Goal: Task Accomplishment & Management: Manage account settings

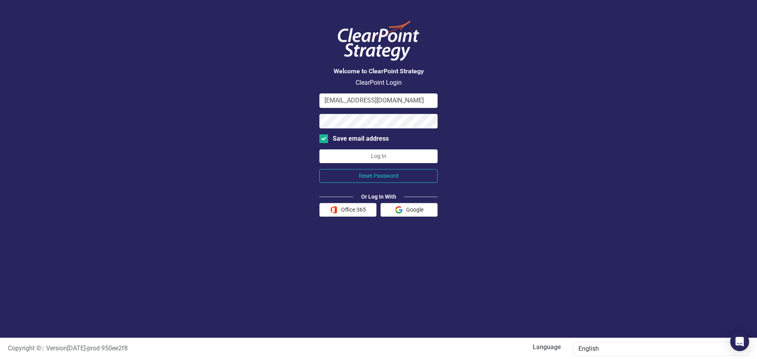
drag, startPoint x: 100, startPoint y: 1, endPoint x: 557, endPoint y: 62, distance: 460.4
click at [557, 62] on div "Welcome to ClearPoint Strategy ClearPoint Login [EMAIL_ADDRESS][DOMAIN_NAME] Sa…" at bounding box center [378, 169] width 757 height 338
drag, startPoint x: 624, startPoint y: 0, endPoint x: 559, endPoint y: 51, distance: 82.6
click at [559, 51] on div "Welcome to ClearPoint Strategy ClearPoint Login [EMAIL_ADDRESS][DOMAIN_NAME] Sa…" at bounding box center [378, 169] width 757 height 338
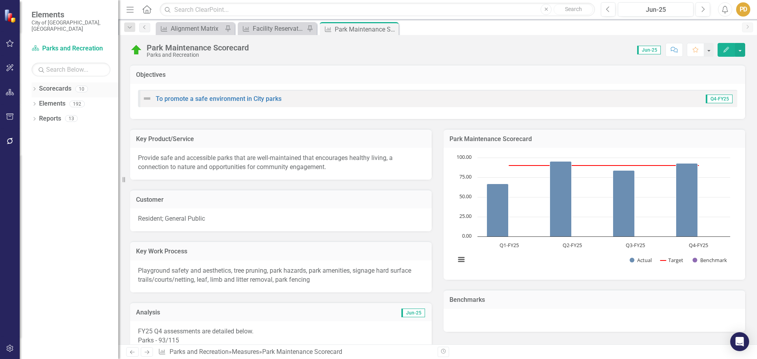
click at [63, 84] on link "Scorecards" at bounding box center [55, 88] width 32 height 9
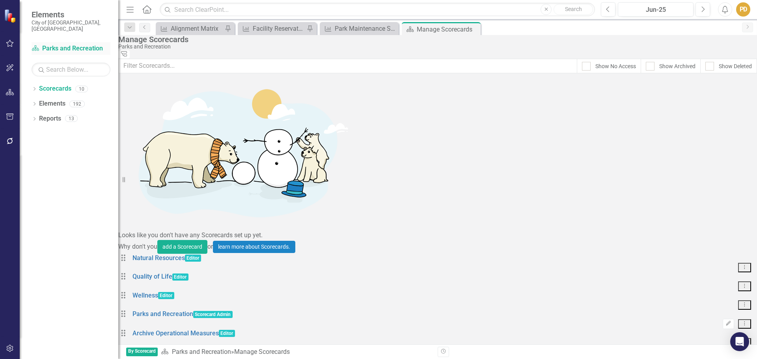
click at [58, 44] on link "Scorecard Parks and Recreation" at bounding box center [71, 48] width 79 height 9
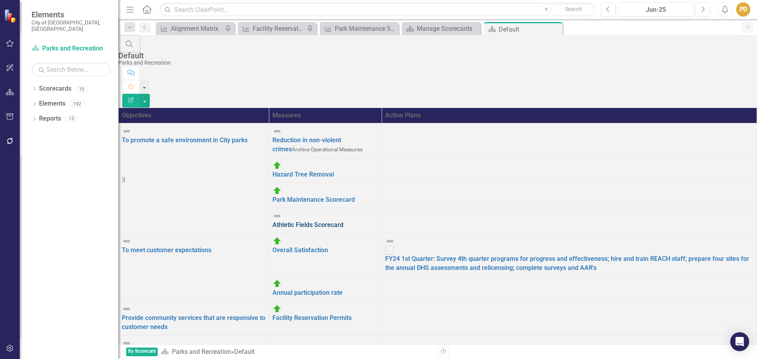
click at [344, 221] on link "Athletic Fields Scorecard" at bounding box center [308, 224] width 71 height 7
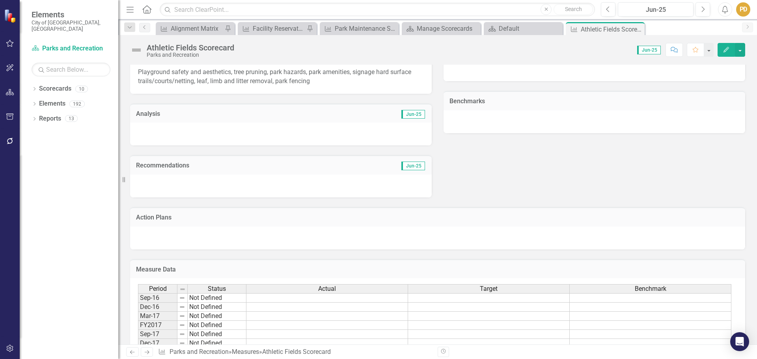
scroll to position [197, 0]
click at [408, 237] on div at bounding box center [437, 239] width 615 height 23
click at [409, 235] on div at bounding box center [437, 239] width 615 height 23
click at [517, 225] on td "Action Plans" at bounding box center [438, 220] width 604 height 10
click at [516, 224] on td "Action Plans" at bounding box center [438, 220] width 604 height 10
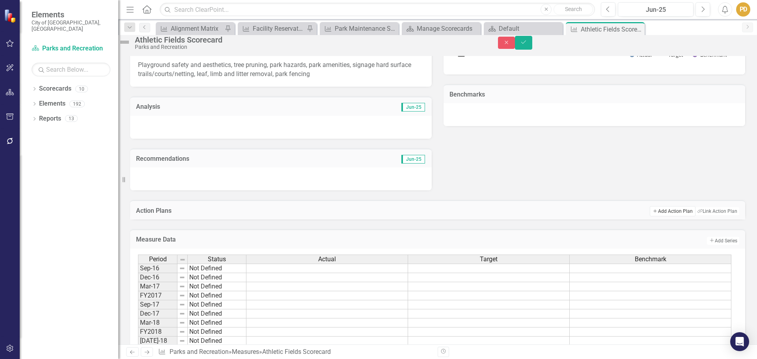
click at [666, 217] on button "Add Add Action Plan" at bounding box center [672, 211] width 45 height 10
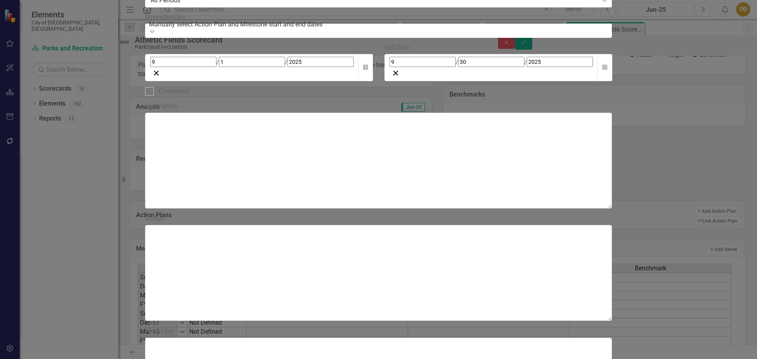
click at [145, 183] on div "Action Plan Action Plan Add Action Plan Help Maximize Close Add Action Plan Upd…" at bounding box center [378, 180] width 467 height 776
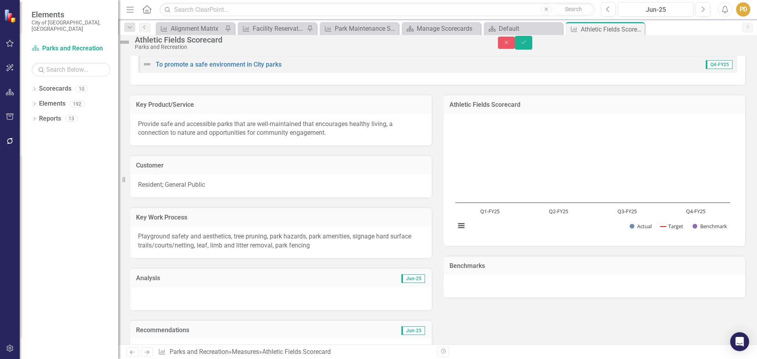
scroll to position [39, 0]
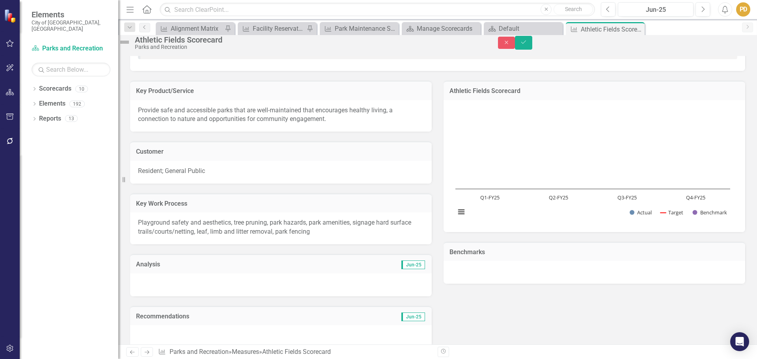
click at [211, 124] on p "Provide safe and accessible parks that are well-maintained that encourages heal…" at bounding box center [281, 115] width 286 height 18
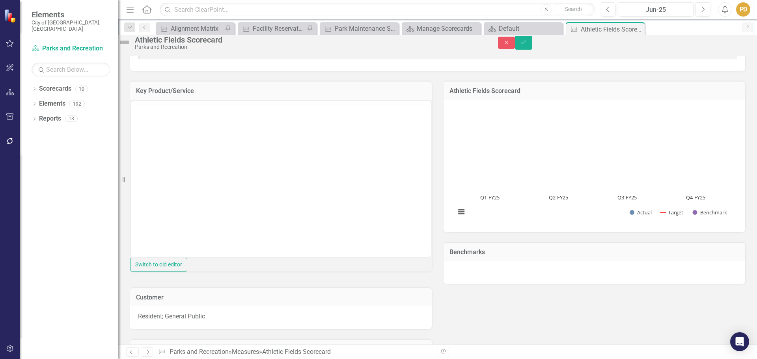
scroll to position [0, 0]
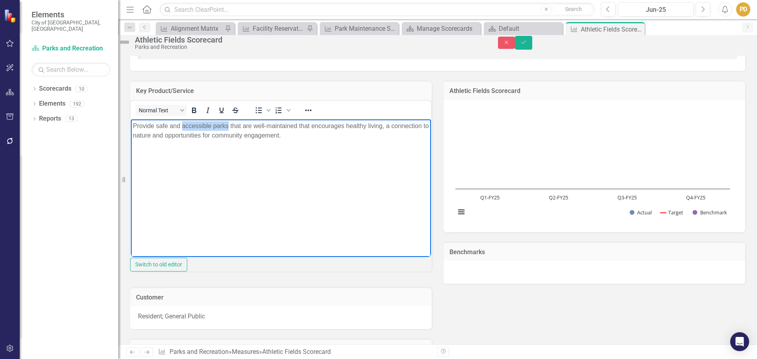
drag, startPoint x: 182, startPoint y: 126, endPoint x: 229, endPoint y: 127, distance: 46.6
click at [229, 127] on p "Provide safe and accessible parks that are well-maintained that encourages heal…" at bounding box center [281, 130] width 296 height 19
drag, startPoint x: 311, startPoint y: 125, endPoint x: 321, endPoint y: 123, distance: 10.8
click at [321, 123] on p "Provide safe and healthy athletic fields that are well-maintained that encourag…" at bounding box center [281, 130] width 296 height 19
click at [330, 131] on p "Provide safe and healthy athletic fields that are well-maintained that encourag…" at bounding box center [281, 130] width 296 height 19
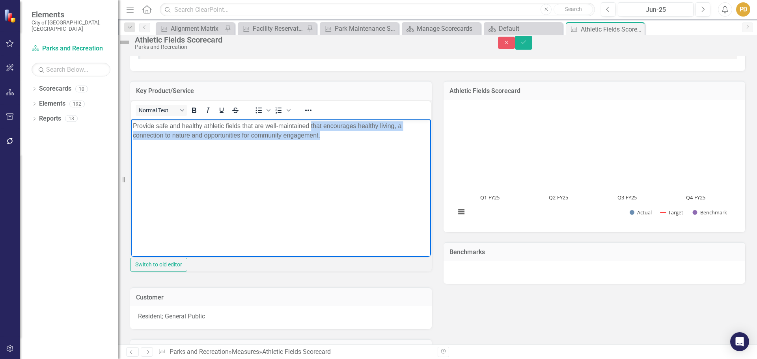
drag, startPoint x: 312, startPoint y: 125, endPoint x: 372, endPoint y: 138, distance: 61.8
click at [372, 138] on p "Provide safe and healthy athletic fields that are well-maintained that encourag…" at bounding box center [281, 130] width 296 height 19
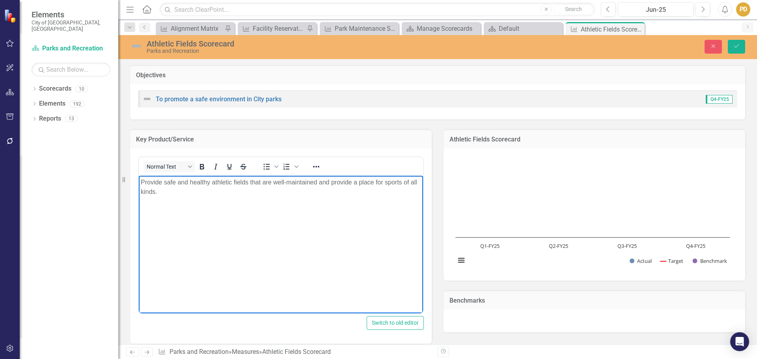
click at [319, 181] on p "Provide safe and healthy athletic fields that are well-maintained and provide a…" at bounding box center [281, 187] width 280 height 19
click at [157, 193] on p "Provide safe and healthy athletic fields that are well-maintained and provide a…" at bounding box center [281, 187] width 280 height 19
click at [741, 45] on button "Save" at bounding box center [736, 47] width 17 height 14
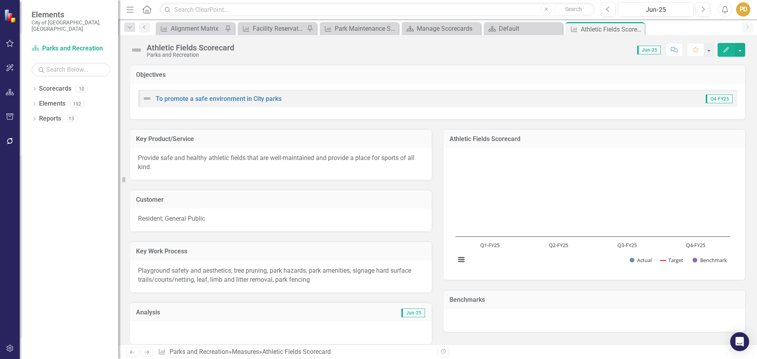
click at [294, 279] on p "Playground safety and aesthetics, tree pruning, park hazards, park amenities, s…" at bounding box center [281, 276] width 286 height 18
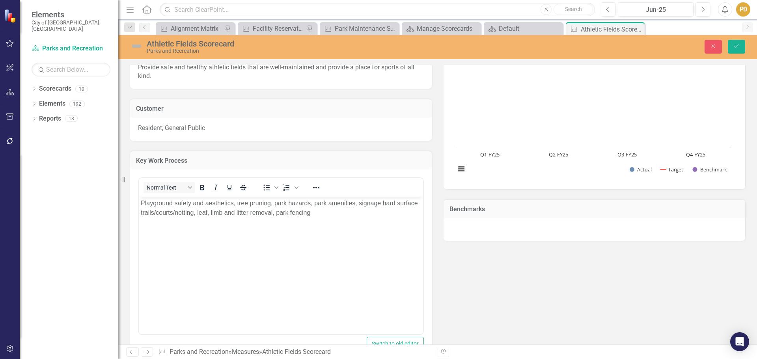
scroll to position [118, 0]
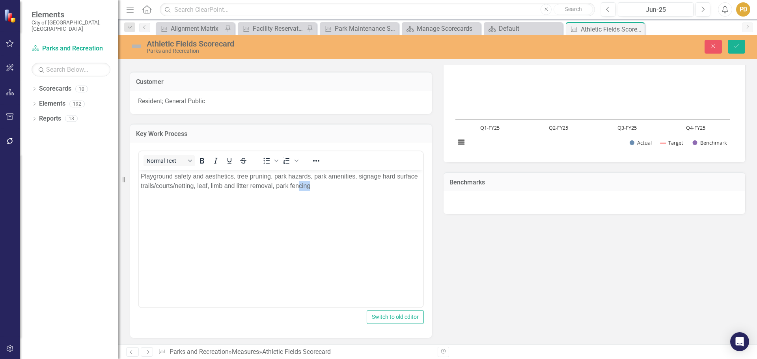
drag, startPoint x: 322, startPoint y: 187, endPoint x: 300, endPoint y: 187, distance: 22.1
click at [300, 187] on p "Playground safety and aesthetics, tree pruning, park hazards, park amenities, s…" at bounding box center [281, 181] width 280 height 19
drag, startPoint x: 141, startPoint y: 175, endPoint x: 233, endPoint y: 179, distance: 92.0
click at [233, 179] on p "Playground safety and aesthetics, tree pruning, park hazards, park amenities, s…" at bounding box center [281, 181] width 280 height 19
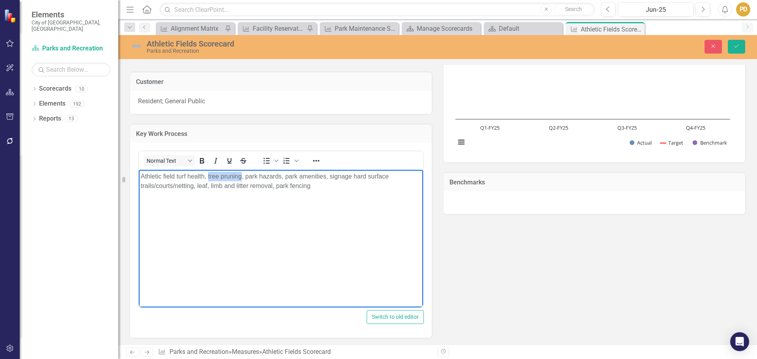
drag, startPoint x: 208, startPoint y: 176, endPoint x: 241, endPoint y: 177, distance: 32.8
click at [241, 177] on p "Athletic field turf health, tree pruning, park hazards, park amenities, signage…" at bounding box center [281, 181] width 280 height 19
drag, startPoint x: 248, startPoint y: 176, endPoint x: 277, endPoint y: 177, distance: 28.8
click at [277, 177] on p "Athletic field turf health, facility safety, park hazards, park amenities, sign…" at bounding box center [281, 181] width 280 height 19
drag, startPoint x: 295, startPoint y: 177, endPoint x: 302, endPoint y: 178, distance: 6.4
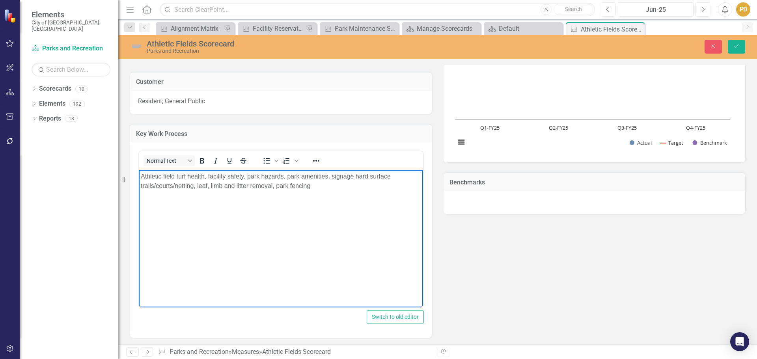
click at [298, 177] on p "Athletic field turf health, facility safety, park hazards, park amenities, sign…" at bounding box center [281, 181] width 280 height 19
drag, startPoint x: 287, startPoint y: 176, endPoint x: 299, endPoint y: 176, distance: 12.6
click at [299, 176] on p "Athletic field turf health, facility safety, park hazards, park amenities, sign…" at bounding box center [281, 181] width 280 height 19
click at [353, 176] on p "Athletic field turf health, facility safety, park hazards, field amenities, sig…" at bounding box center [281, 181] width 280 height 19
drag, startPoint x: 357, startPoint y: 174, endPoint x: 192, endPoint y: 191, distance: 165.3
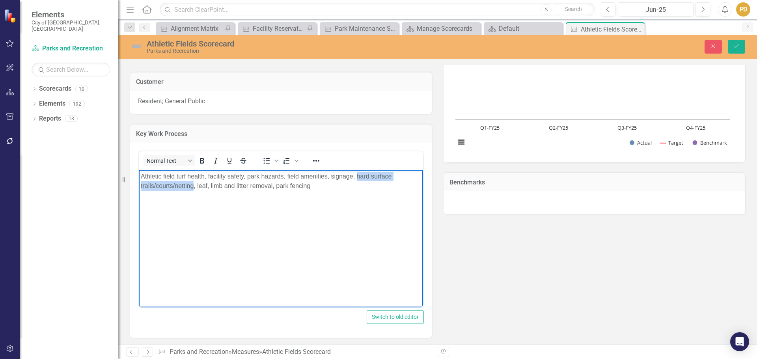
click at [192, 191] on p "Athletic field turf health, facility safety, park hazards, field amenities, sig…" at bounding box center [281, 181] width 280 height 19
drag, startPoint x: 207, startPoint y: 186, endPoint x: 217, endPoint y: 189, distance: 10.5
click at [217, 189] on p "Athletic field turf health, facility safety, park hazards, field amenities, sig…" at bounding box center [281, 181] width 280 height 19
drag, startPoint x: 259, startPoint y: 176, endPoint x: 248, endPoint y: 178, distance: 10.9
click at [248, 178] on p "Athletic field turf health, facility safety, park hazards, field amenities, sig…" at bounding box center [281, 181] width 280 height 19
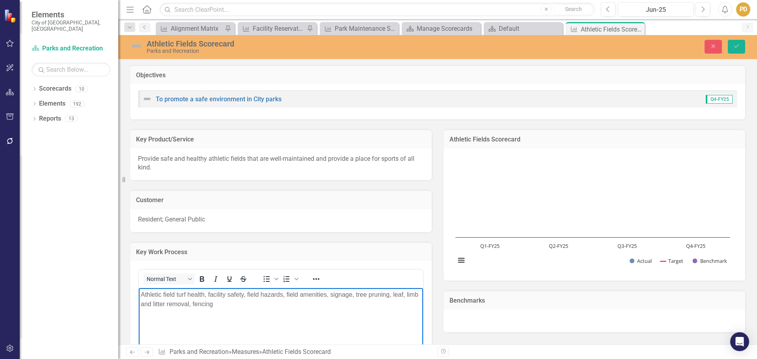
scroll to position [118, 0]
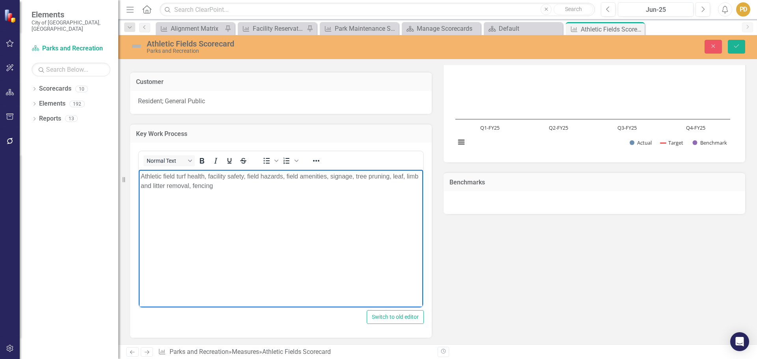
click at [186, 176] on p "Athletic field turf health, facility safety, field hazards, field amenities, si…" at bounding box center [281, 181] width 280 height 19
click at [740, 46] on icon "Save" at bounding box center [736, 46] width 7 height 6
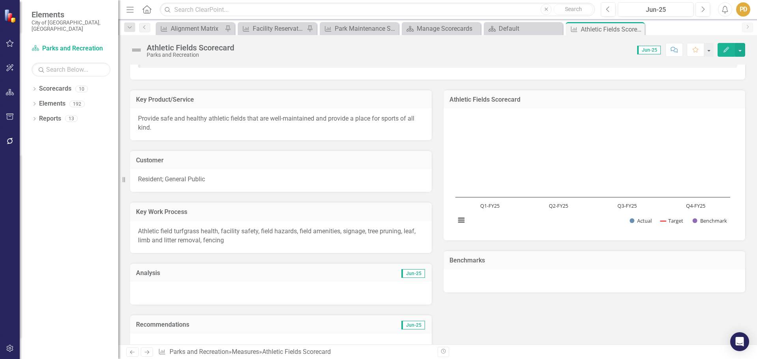
scroll to position [0, 0]
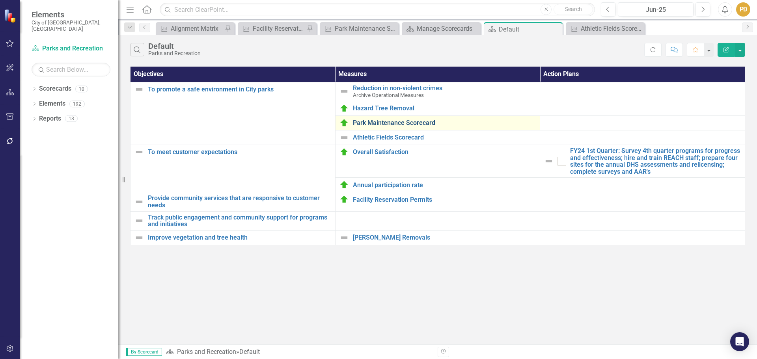
click at [375, 120] on link "Park Maintenance Scorecard" at bounding box center [444, 123] width 183 height 7
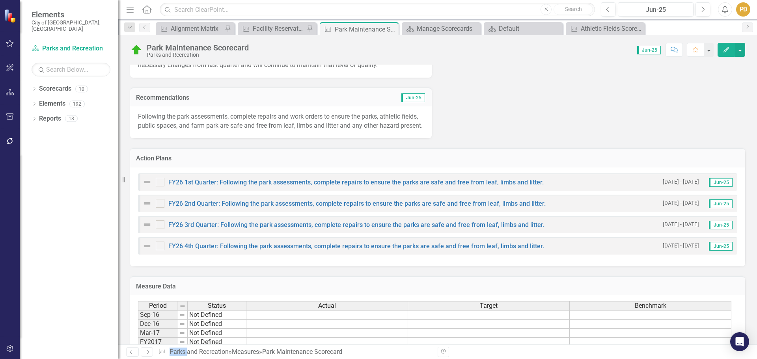
scroll to position [355, 0]
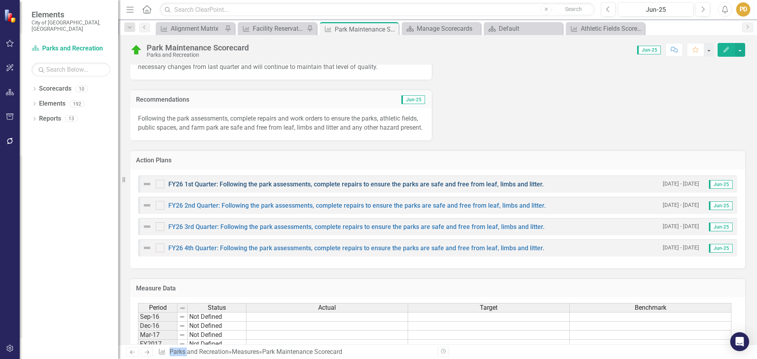
click at [249, 188] on link "FY26 1st Quarter: Following the park assessments, complete repairs to ensure th…" at bounding box center [356, 184] width 376 height 7
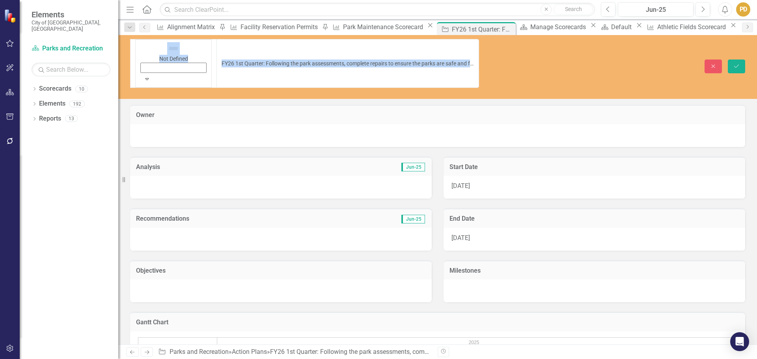
drag, startPoint x: 148, startPoint y: 48, endPoint x: 278, endPoint y: 50, distance: 130.2
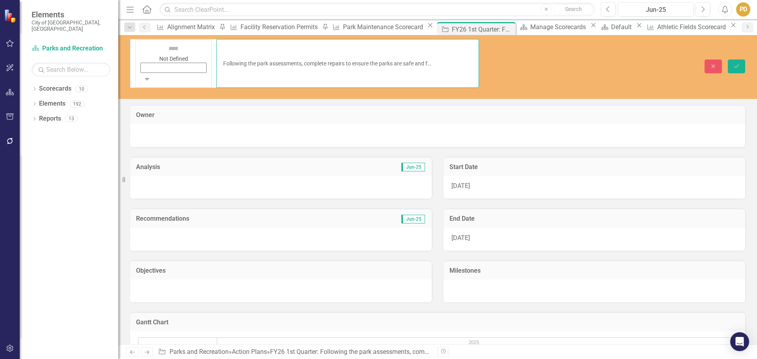
scroll to position [0, 53]
drag, startPoint x: 158, startPoint y: 45, endPoint x: 479, endPoint y: 52, distance: 320.8
click at [479, 52] on input "FY26 1st Quarter: Following the park assessments, complete repairs to ensure th…" at bounding box center [348, 63] width 263 height 49
click at [736, 64] on icon "Save" at bounding box center [736, 67] width 7 height 6
